Goal: Find specific page/section: Find specific page/section

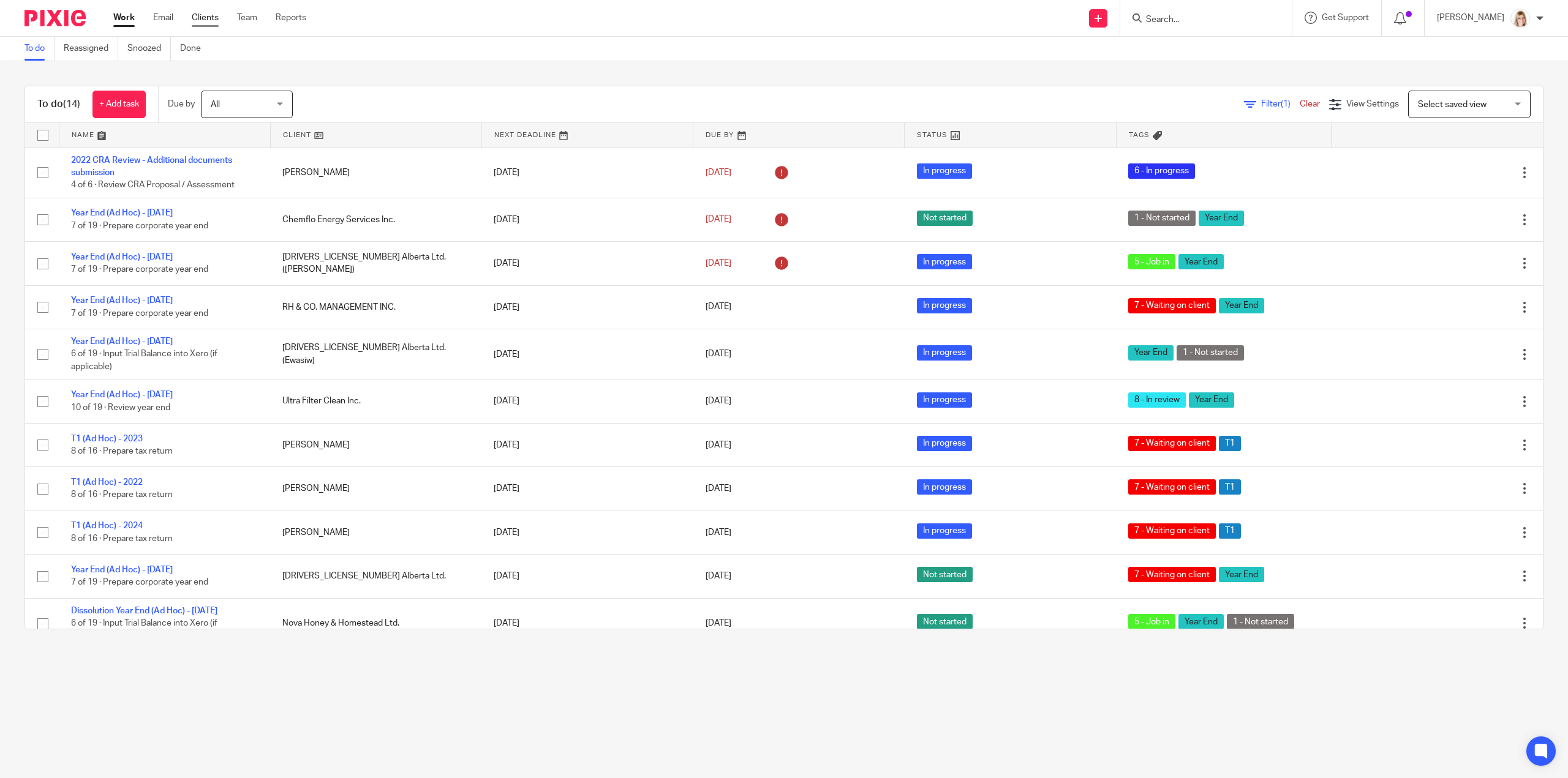
click at [196, 23] on link "Clients" at bounding box center [205, 18] width 27 height 12
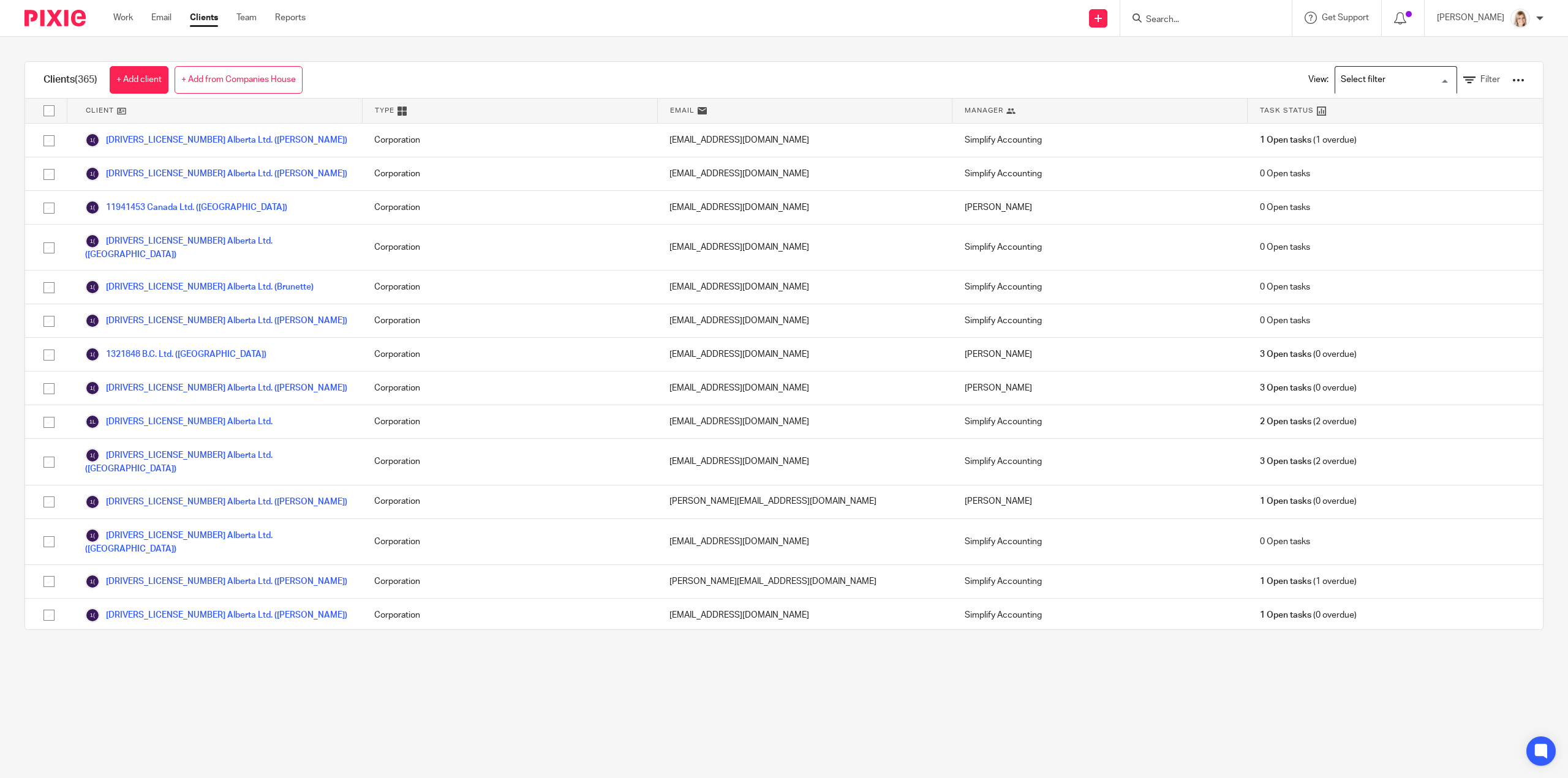
click at [1425, 84] on input "Search for option" at bounding box center [1392, 79] width 113 height 21
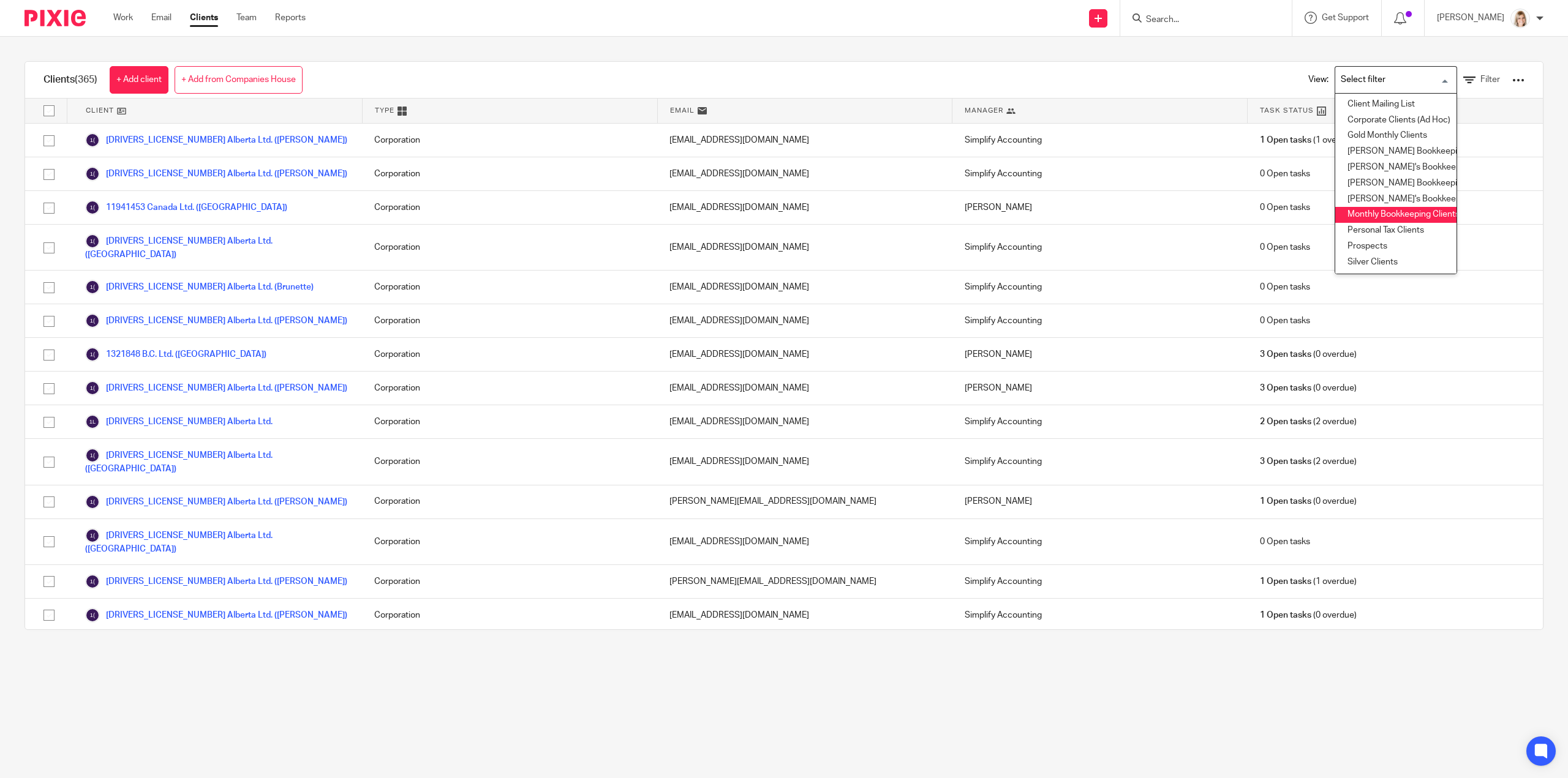
click at [1387, 219] on li "Monthly Bookkeeping Clients" at bounding box center [1396, 214] width 121 height 16
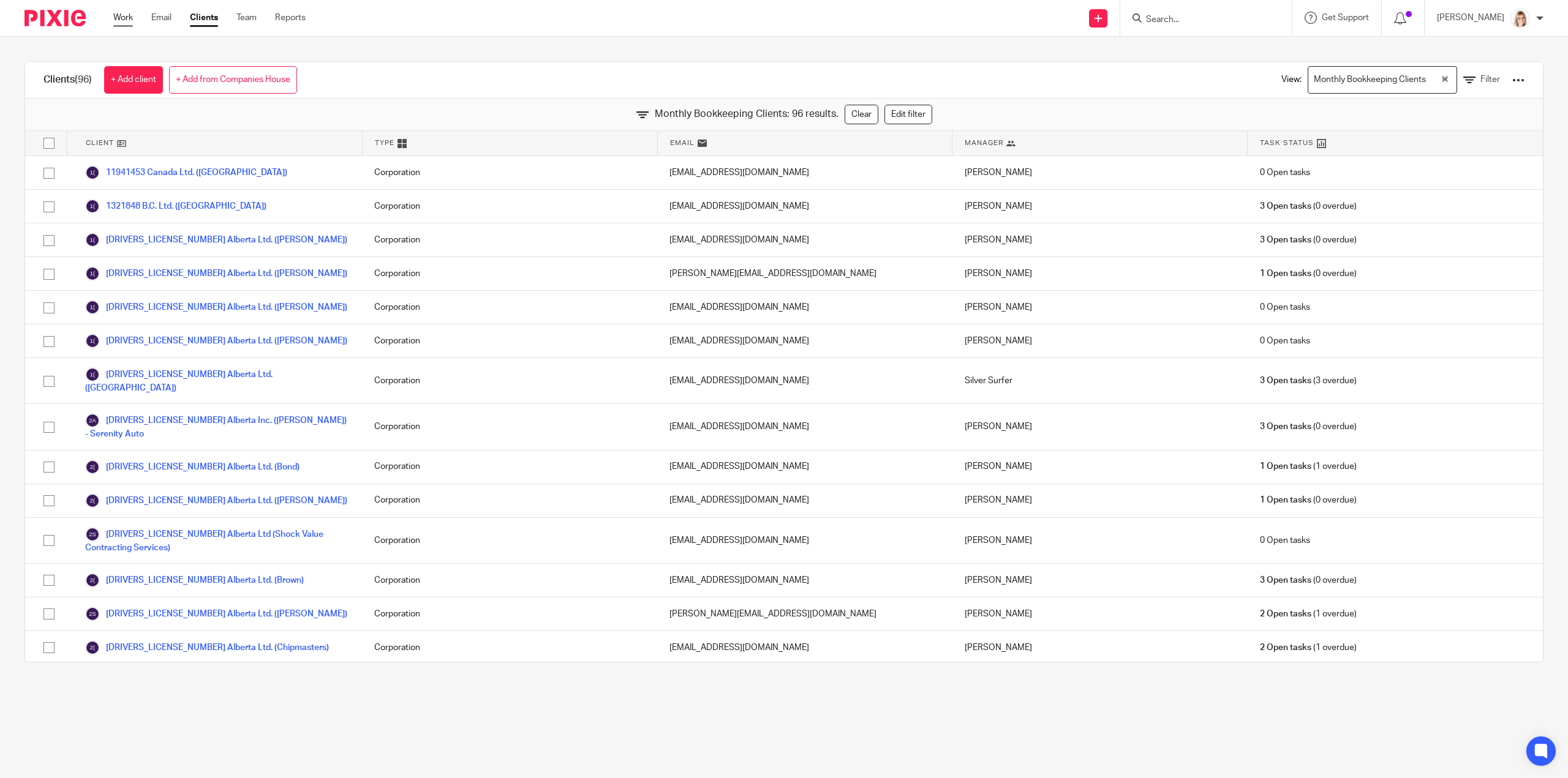
click at [124, 15] on link "Work" at bounding box center [123, 18] width 20 height 12
